Goal: Check status: Check status

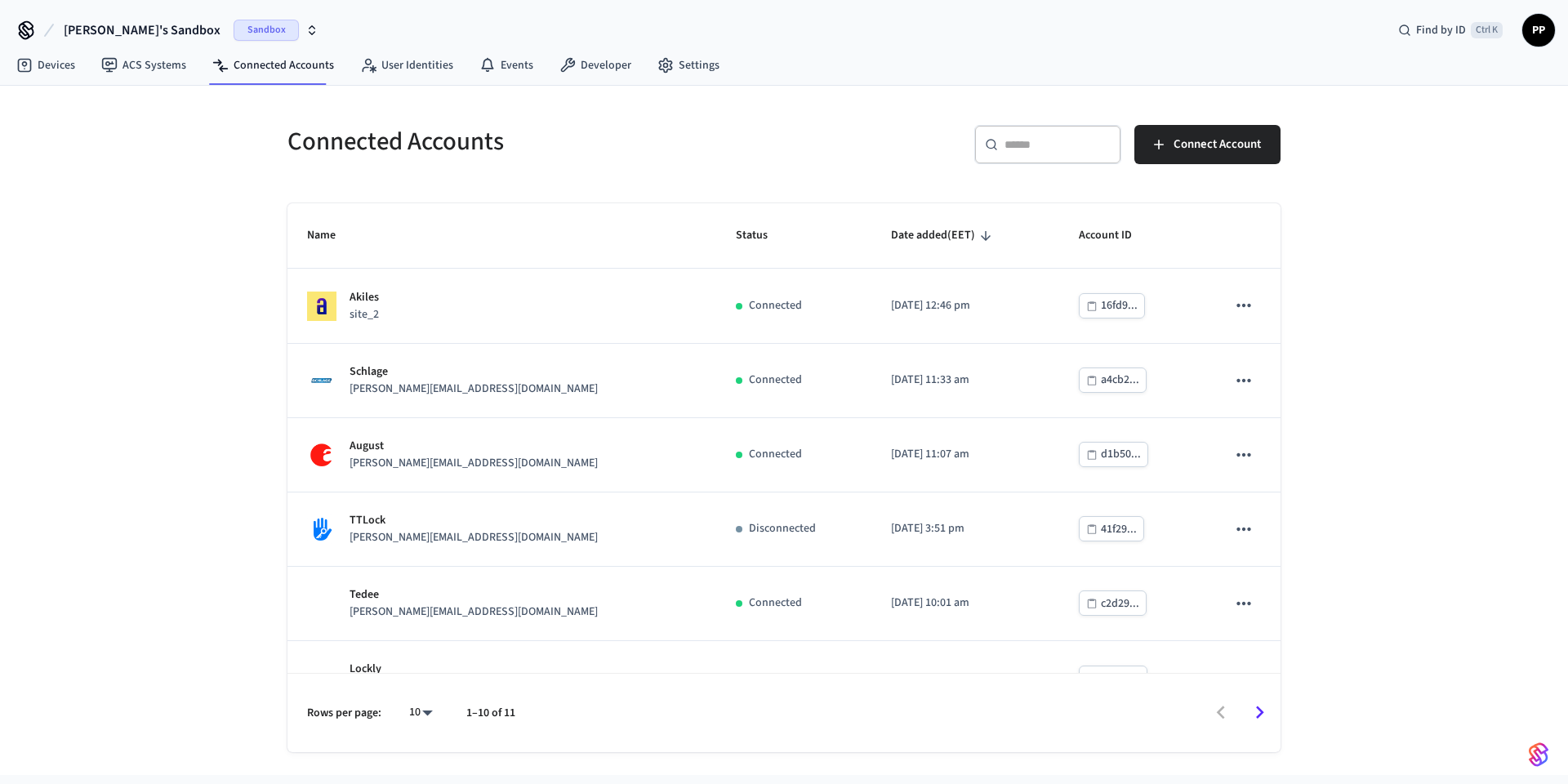
click at [233, 36] on span "Sandbox" at bounding box center [266, 30] width 65 height 21
click at [231, 135] on span "Production" at bounding box center [231, 136] width 65 height 21
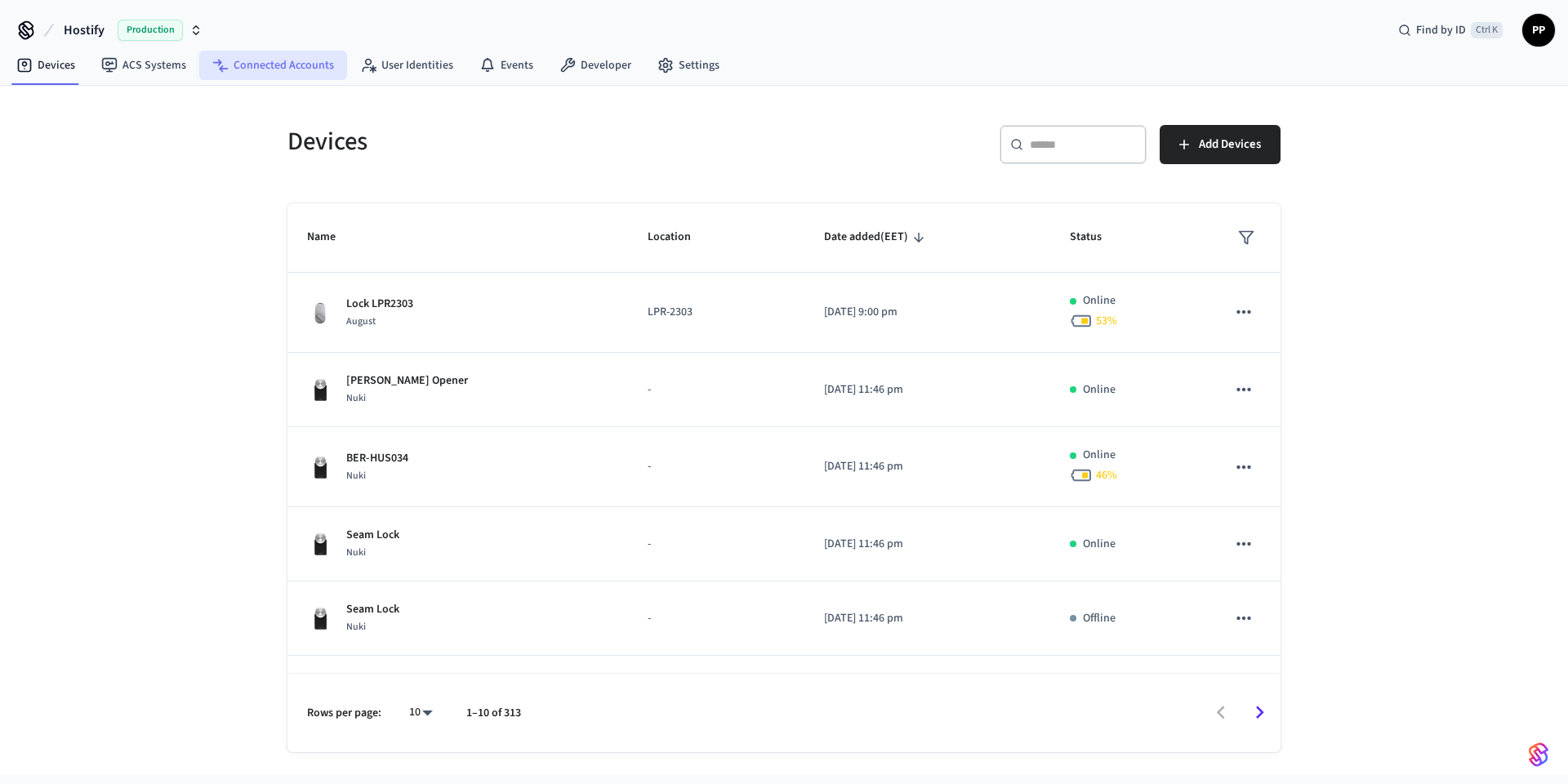
click at [261, 59] on link "Connected Accounts" at bounding box center [273, 65] width 148 height 30
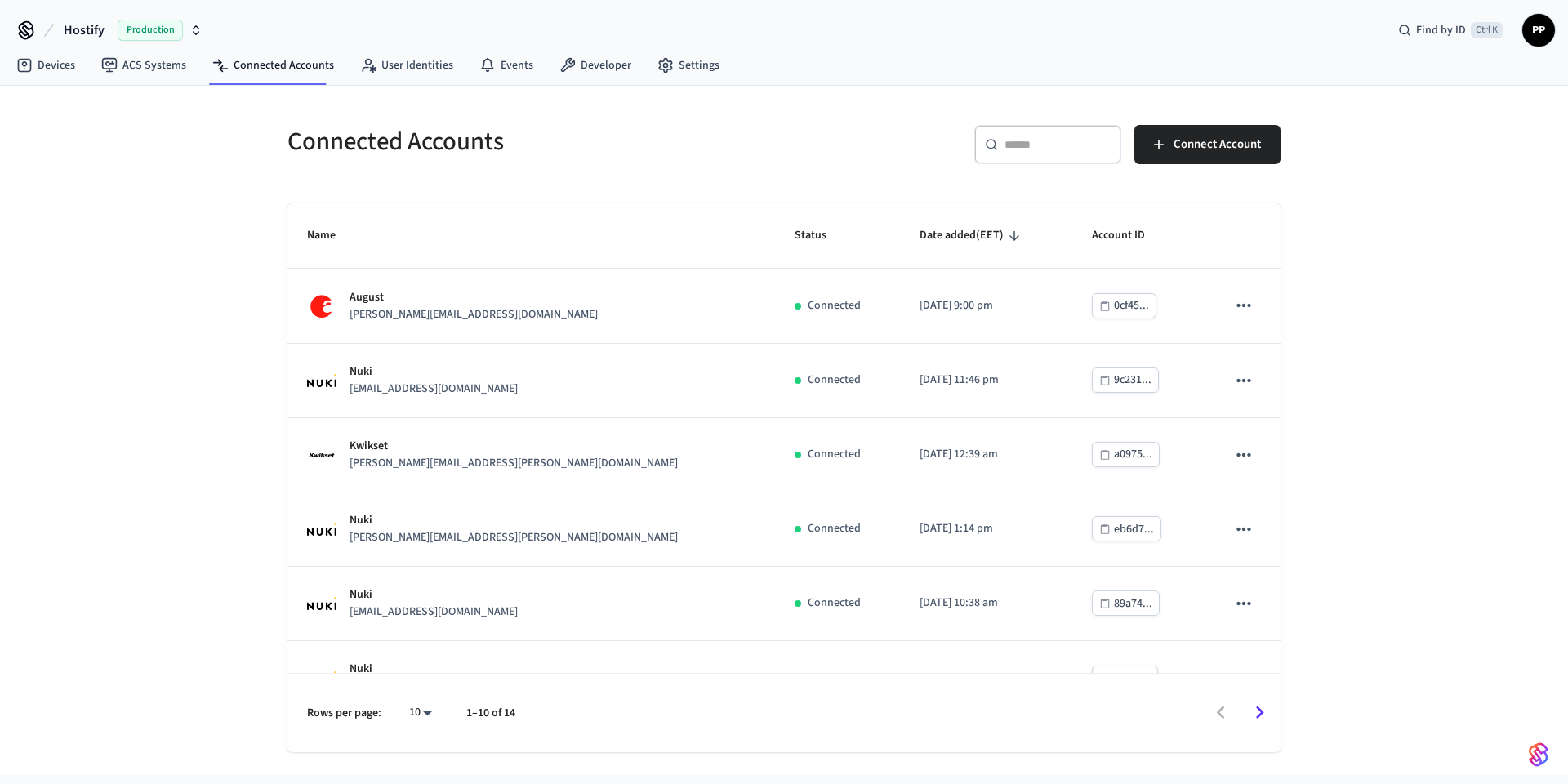
click at [415, 714] on body "Hostify Production Find by ID Ctrl K PP Devices ACS Systems Connected Accounts …" at bounding box center [784, 387] width 1568 height 774
click at [421, 733] on li "All" at bounding box center [414, 736] width 44 height 44
type input "**"
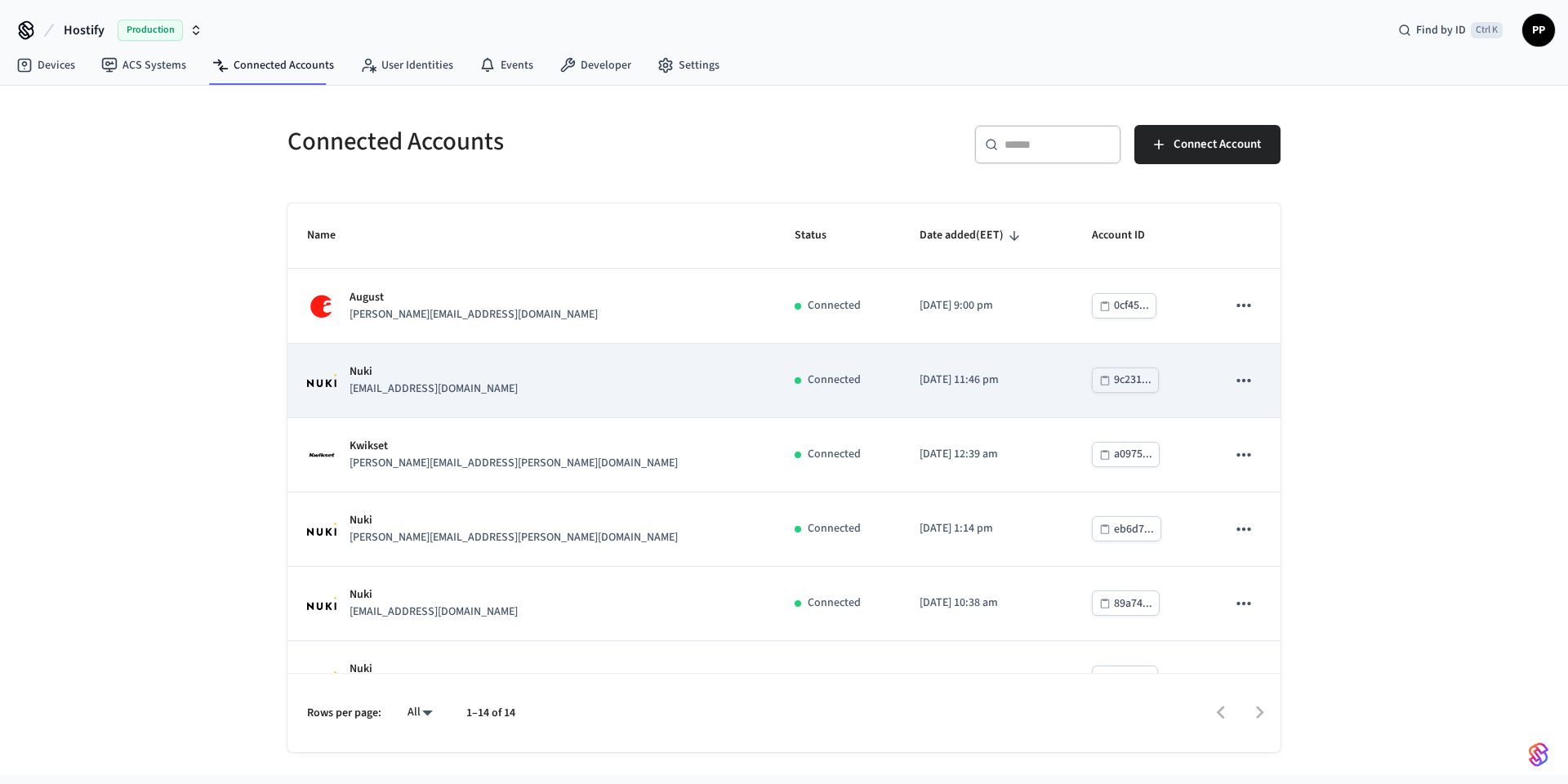
click at [488, 387] on div "Nuki [EMAIL_ADDRESS][DOMAIN_NAME]" at bounding box center [531, 379] width 448 height 34
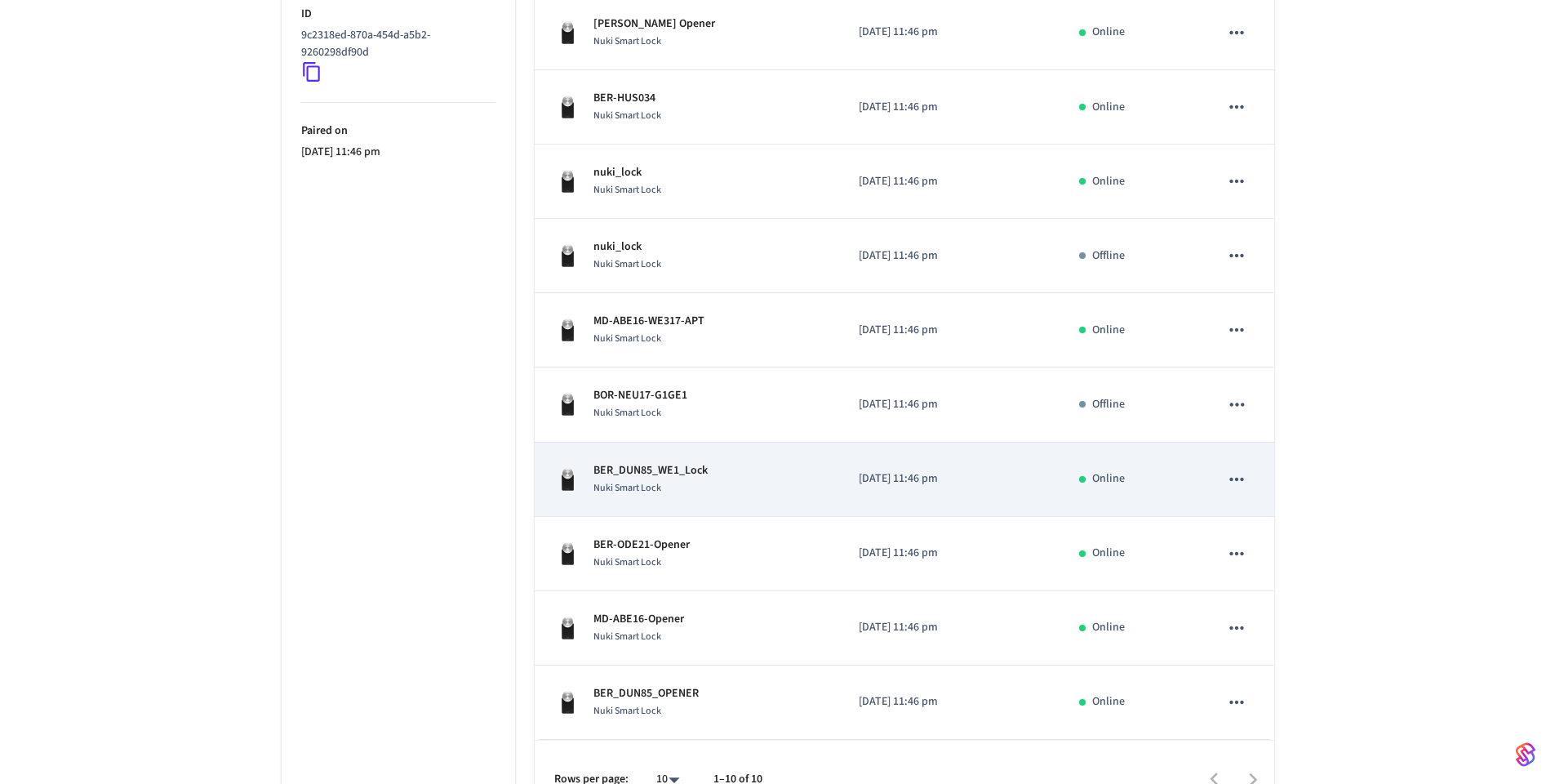
scroll to position [117, 0]
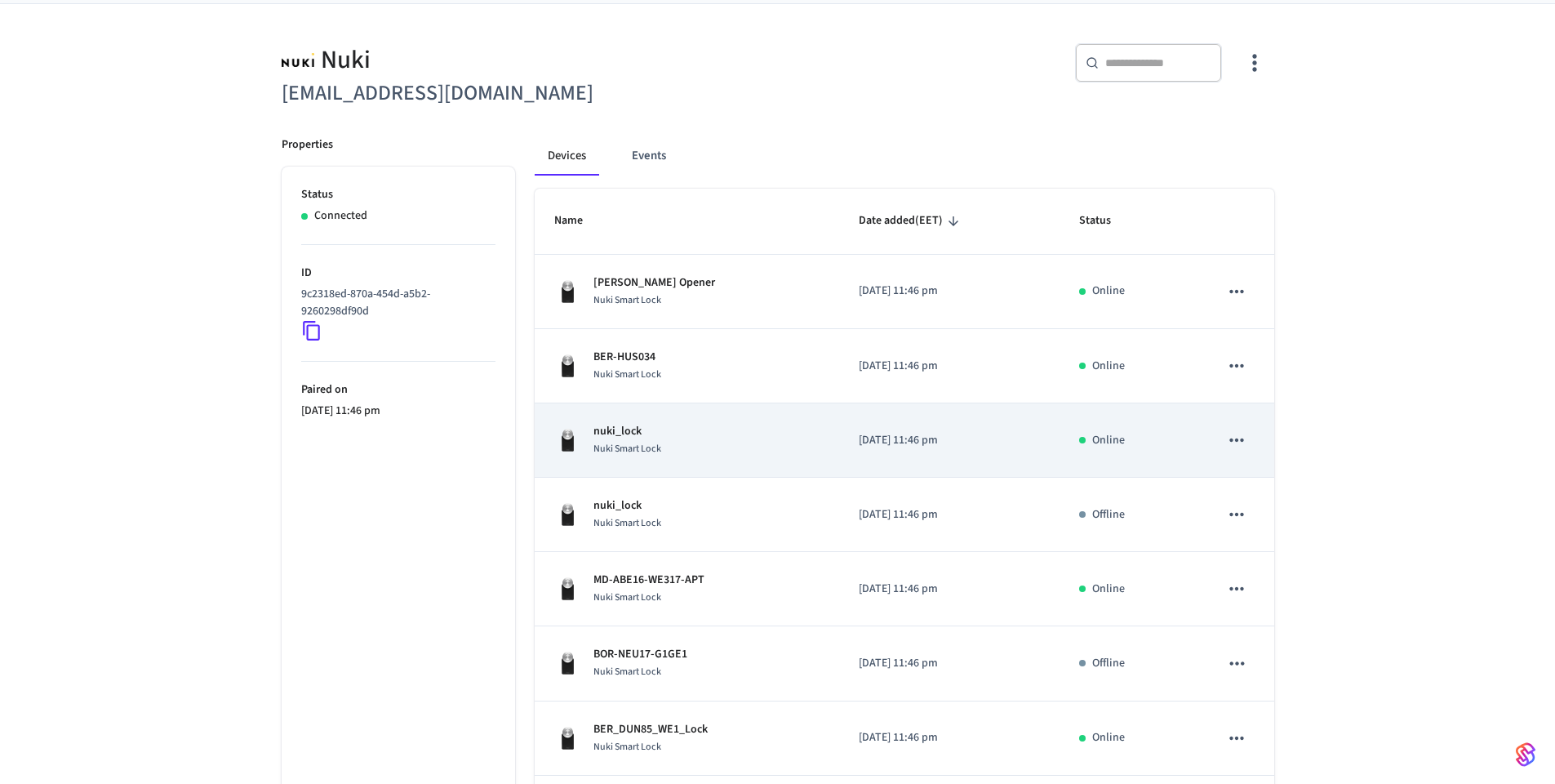
click at [687, 441] on div "nuki_lock Nuki Smart Lock" at bounding box center [687, 439] width 266 height 34
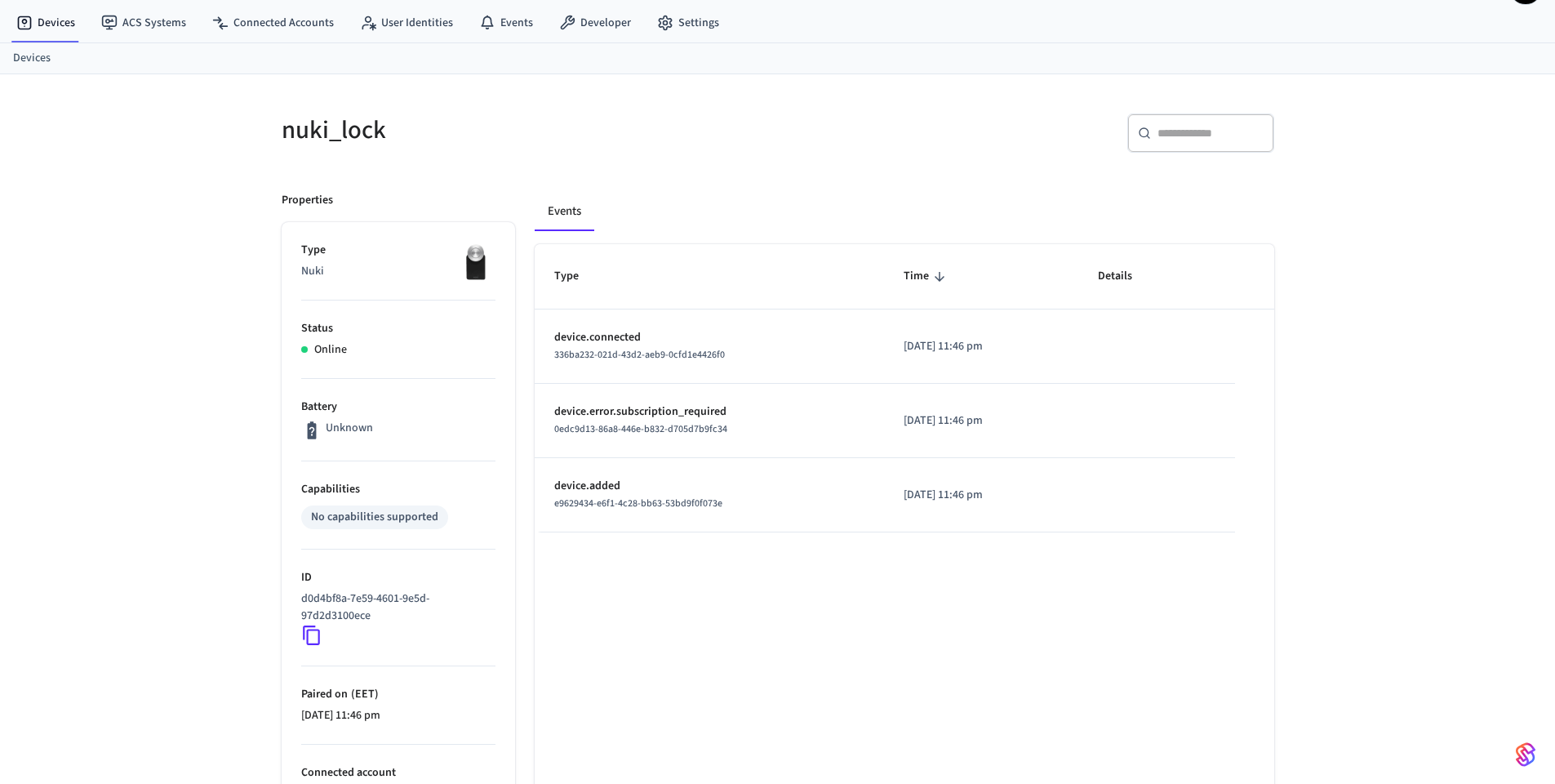
scroll to position [192, 0]
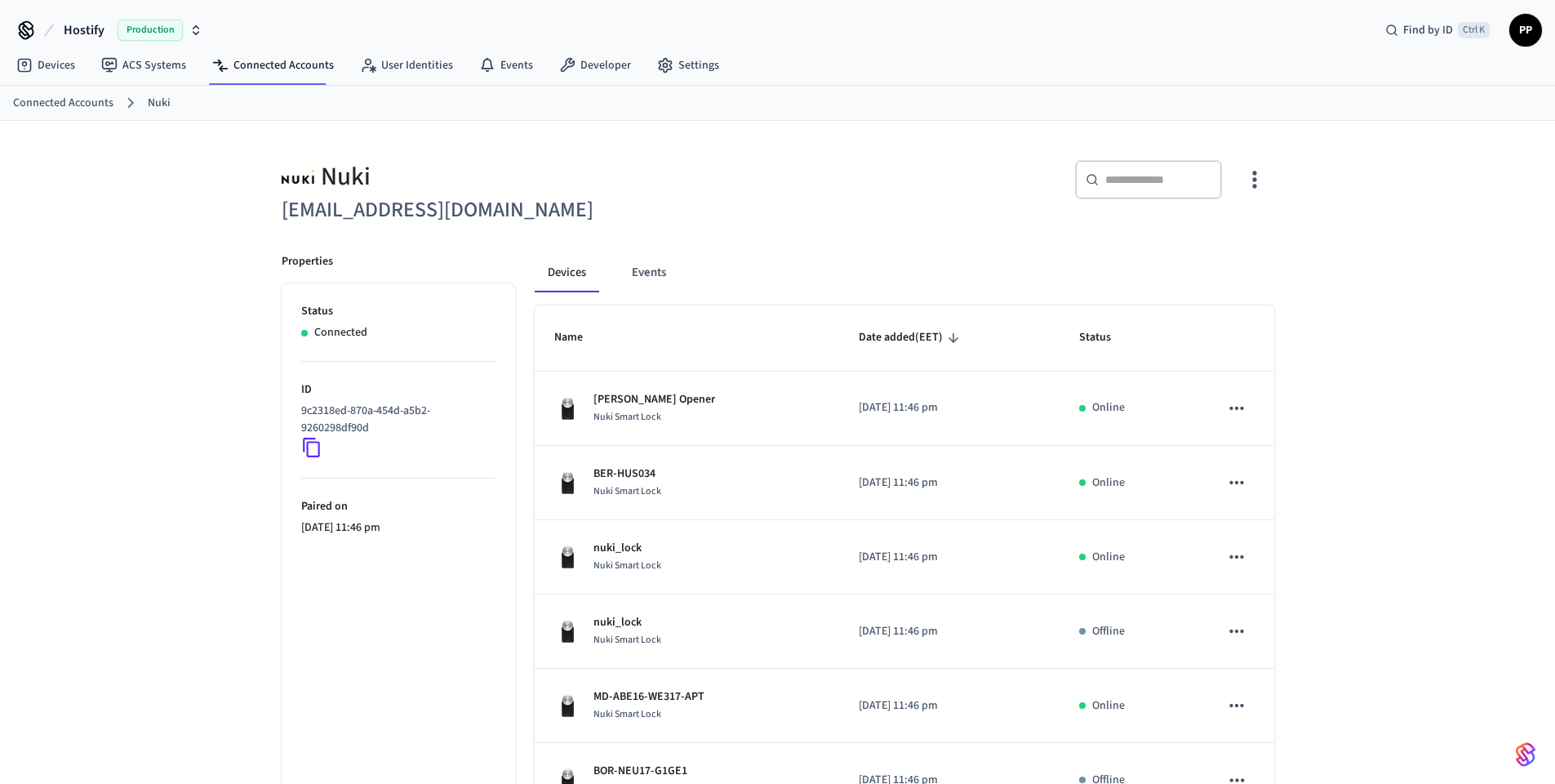
click at [510, 151] on div "Nuki [EMAIL_ADDRESS][DOMAIN_NAME]" at bounding box center [515, 183] width 506 height 86
